Goal: Information Seeking & Learning: Learn about a topic

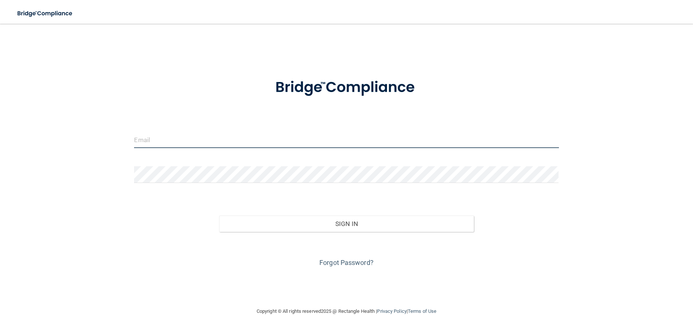
click at [343, 136] on input "email" at bounding box center [346, 139] width 424 height 17
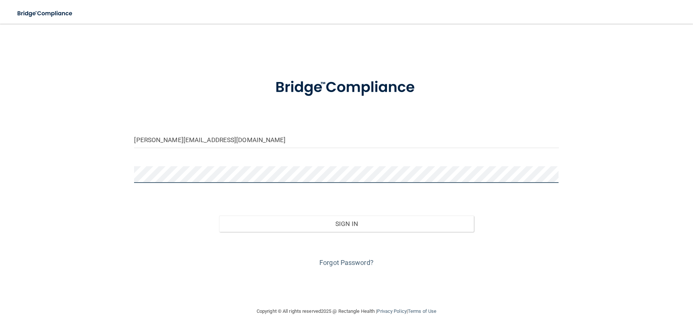
click at [219, 216] on button "Sign In" at bounding box center [346, 224] width 255 height 16
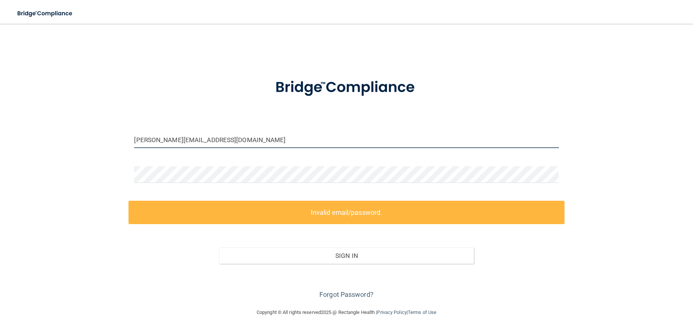
click at [172, 142] on input "[PERSON_NAME][EMAIL_ADDRESS][DOMAIN_NAME]" at bounding box center [346, 139] width 424 height 17
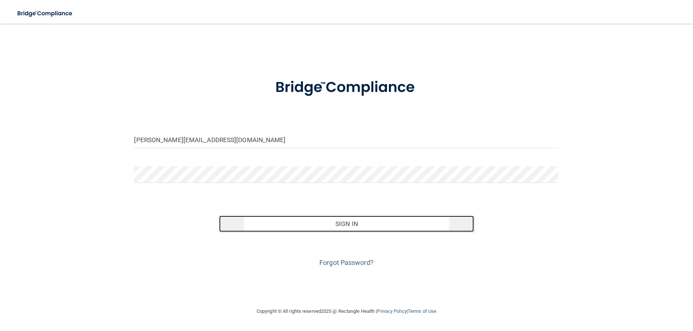
click at [274, 218] on button "Sign In" at bounding box center [346, 224] width 255 height 16
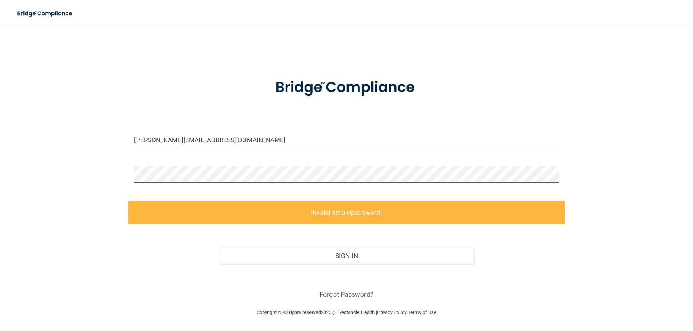
click at [130, 176] on div at bounding box center [346, 177] width 436 height 22
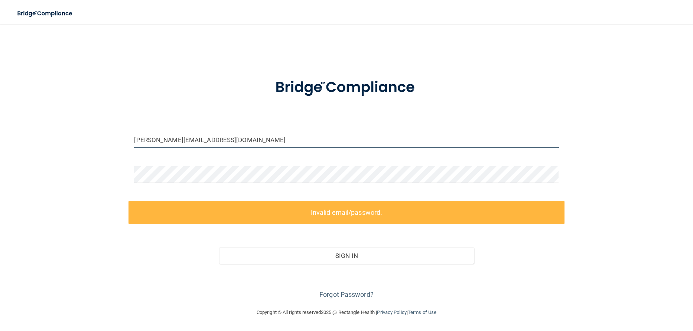
drag, startPoint x: 266, startPoint y: 145, endPoint x: 127, endPoint y: 139, distance: 139.4
click at [127, 139] on div "[PERSON_NAME][EMAIL_ADDRESS][DOMAIN_NAME] Invalid email/password. You don't hav…" at bounding box center [346, 166] width 663 height 270
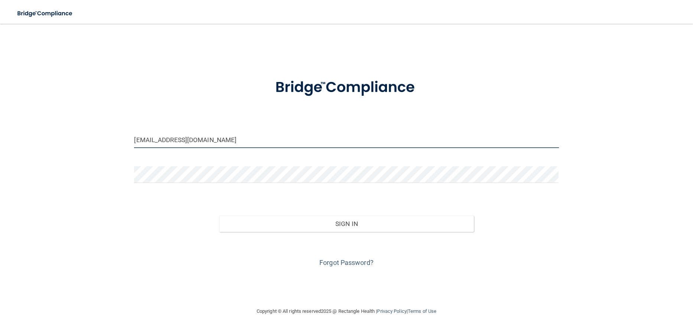
type input "[EMAIL_ADDRESS][DOMAIN_NAME]"
click at [418, 232] on div "Forgot Password?" at bounding box center [346, 250] width 436 height 37
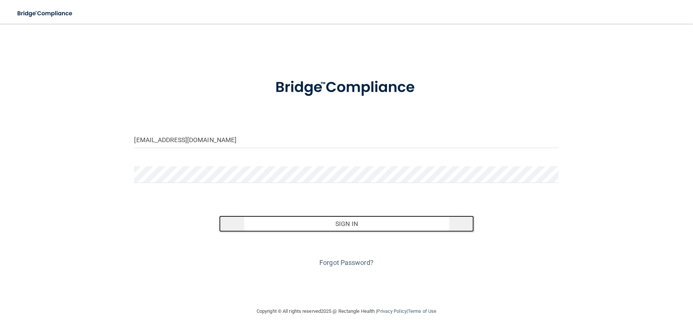
click at [418, 228] on button "Sign In" at bounding box center [346, 224] width 255 height 16
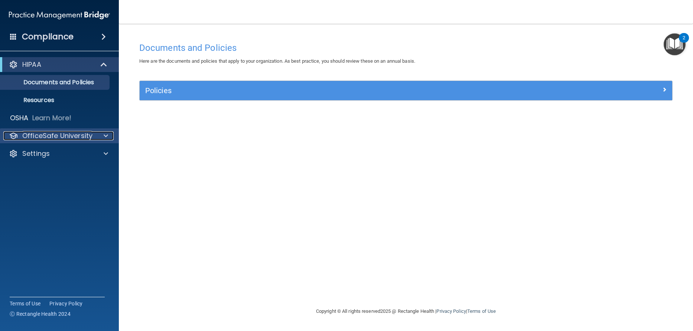
click at [99, 137] on div at bounding box center [104, 135] width 19 height 9
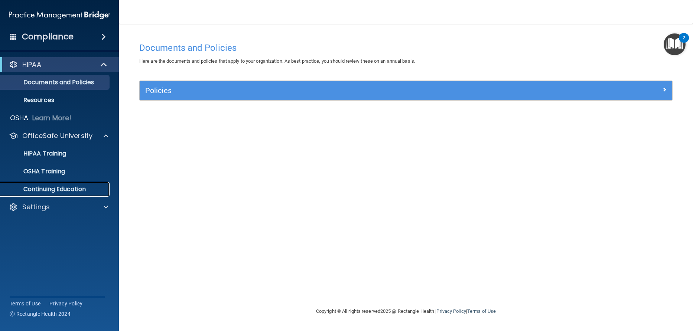
click at [84, 186] on p "Continuing Education" at bounding box center [55, 189] width 101 height 7
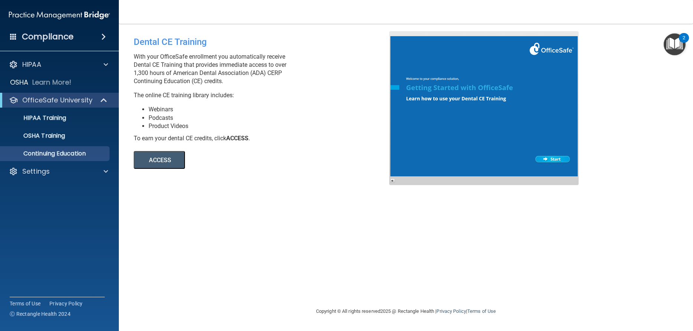
click at [180, 162] on button "ACCESS" at bounding box center [159, 160] width 51 height 18
click at [63, 124] on link "HIPAA Training" at bounding box center [51, 118] width 117 height 15
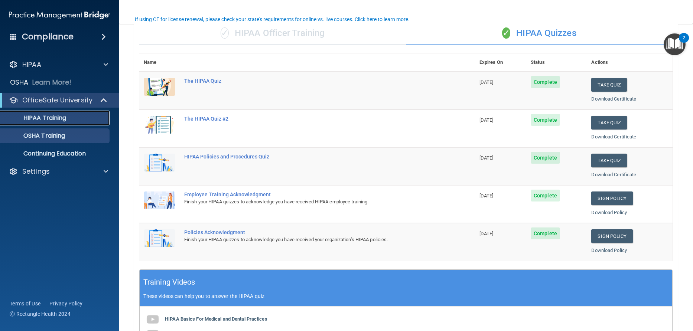
scroll to position [60, 0]
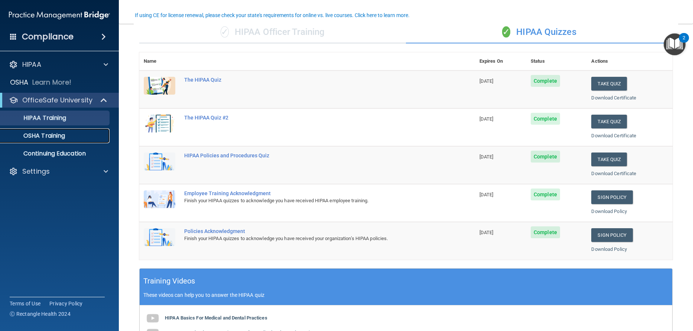
click at [35, 135] on p "OSHA Training" at bounding box center [35, 135] width 60 height 7
